Goal: Navigation & Orientation: Find specific page/section

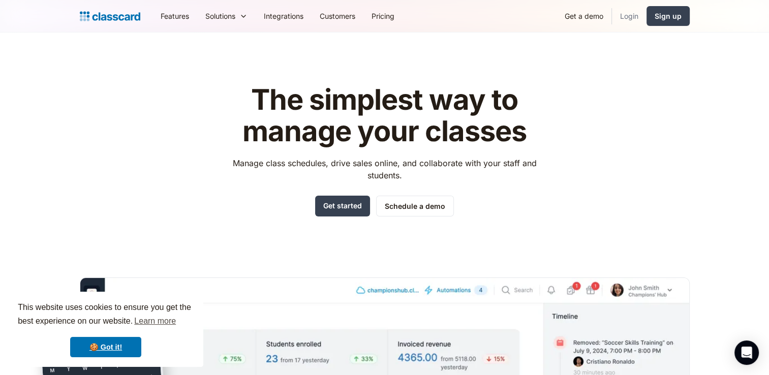
click at [626, 14] on link "Login" at bounding box center [629, 16] width 35 height 23
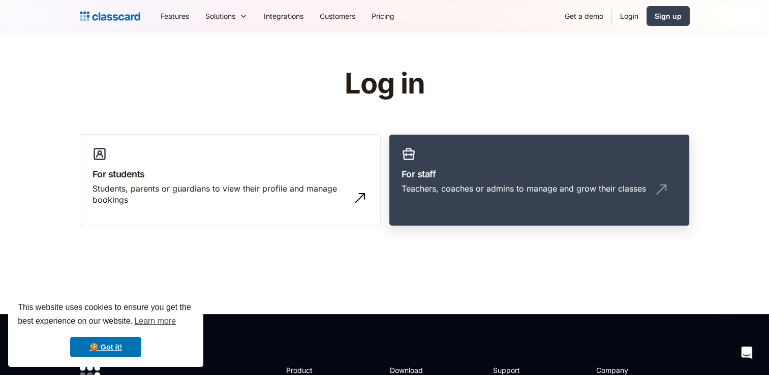
click at [579, 179] on h3 "For staff" at bounding box center [540, 174] width 276 height 14
